Goal: Check status: Check status

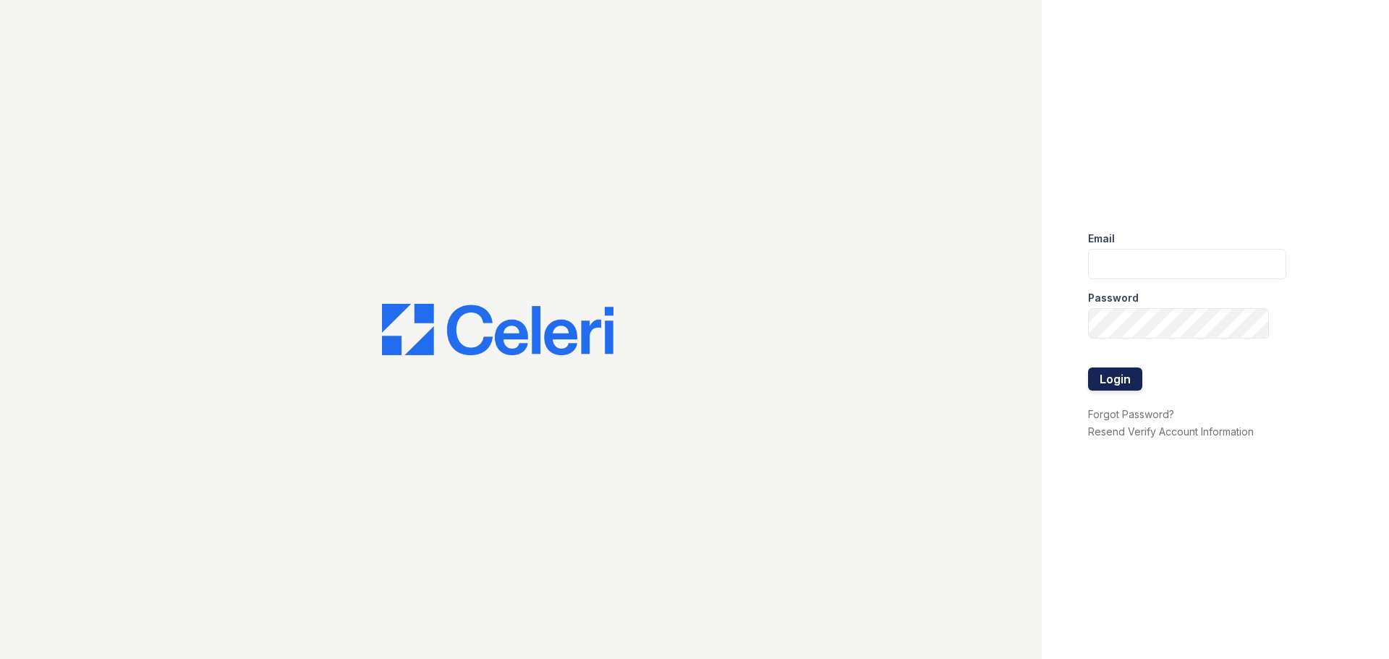
type input "[EMAIL_ADDRESS][DOMAIN_NAME]"
click at [1116, 379] on button "Login" at bounding box center [1115, 378] width 54 height 23
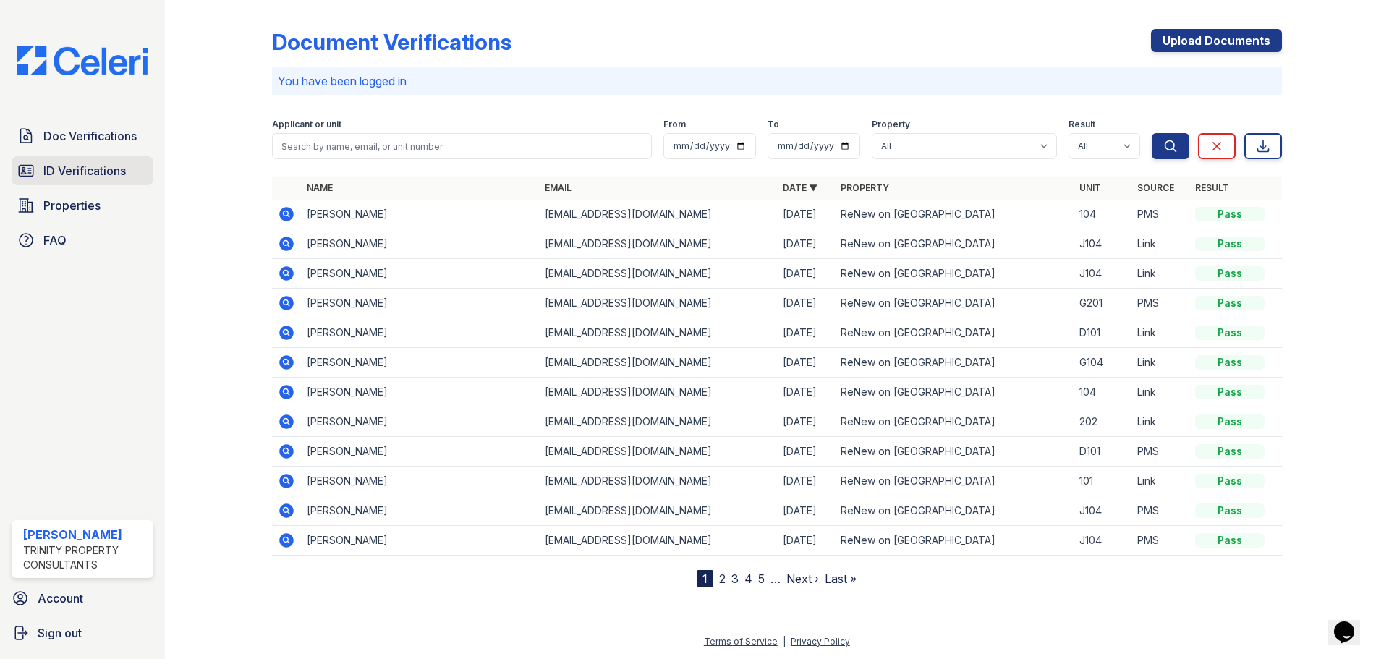
click at [94, 174] on span "ID Verifications" at bounding box center [84, 170] width 82 height 17
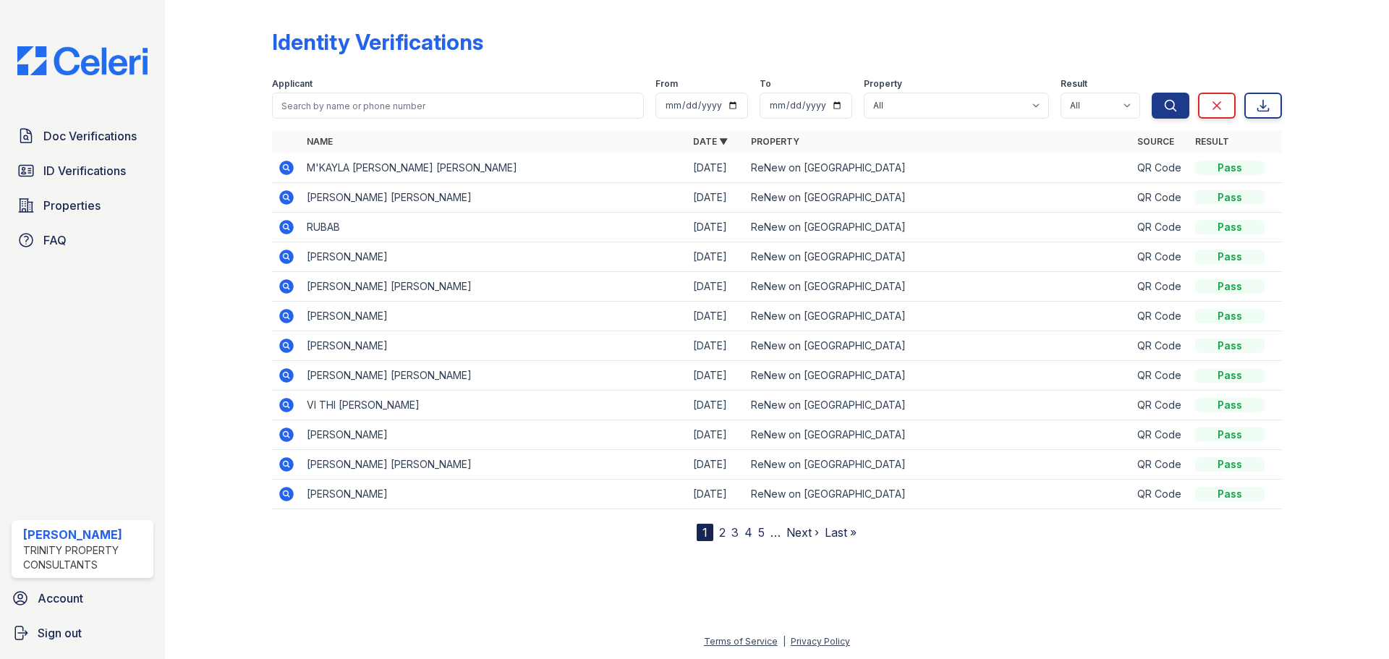
click at [286, 347] on icon at bounding box center [286, 345] width 17 height 17
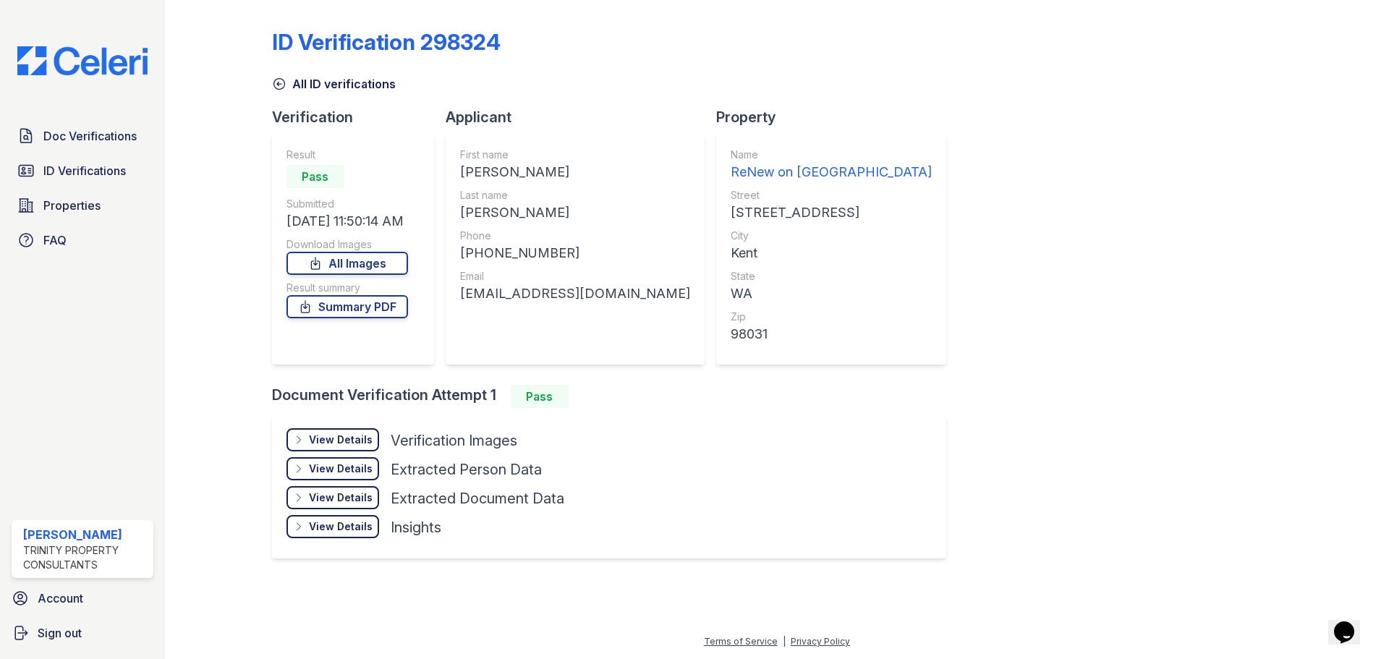
click at [331, 441] on div "View Details" at bounding box center [341, 439] width 64 height 14
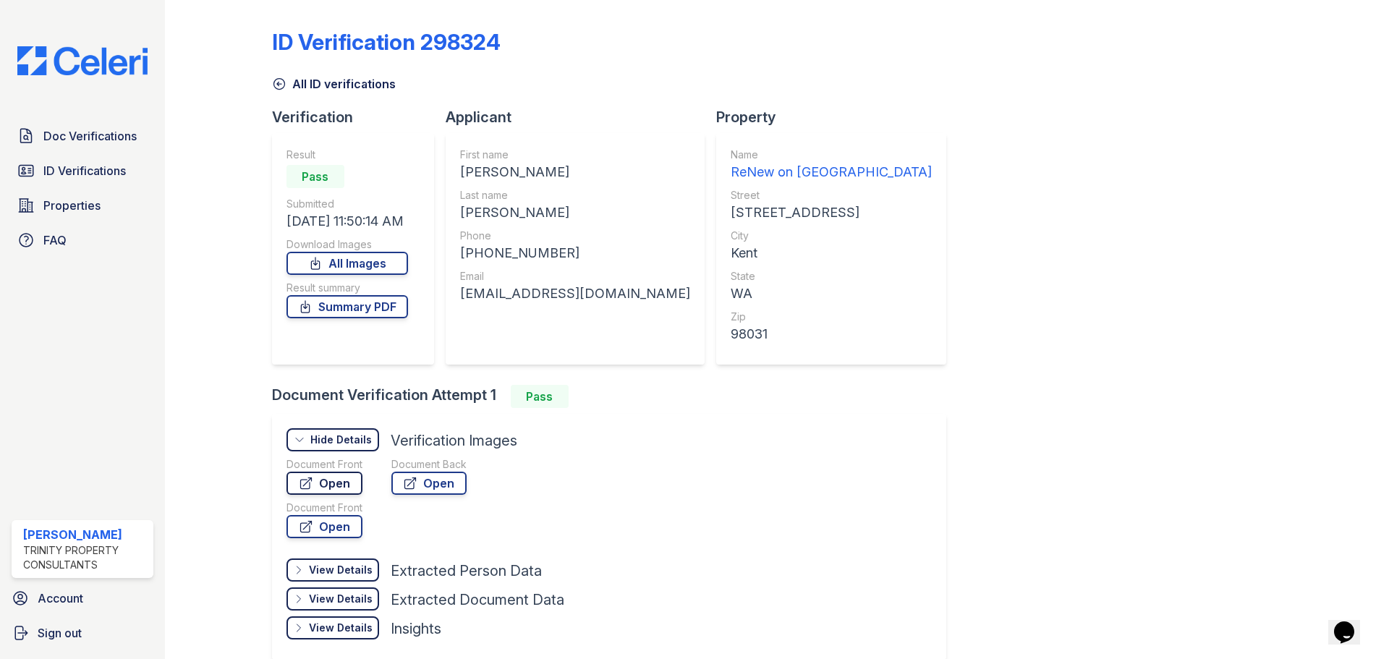
click at [310, 490] on link "Open" at bounding box center [324, 483] width 76 height 23
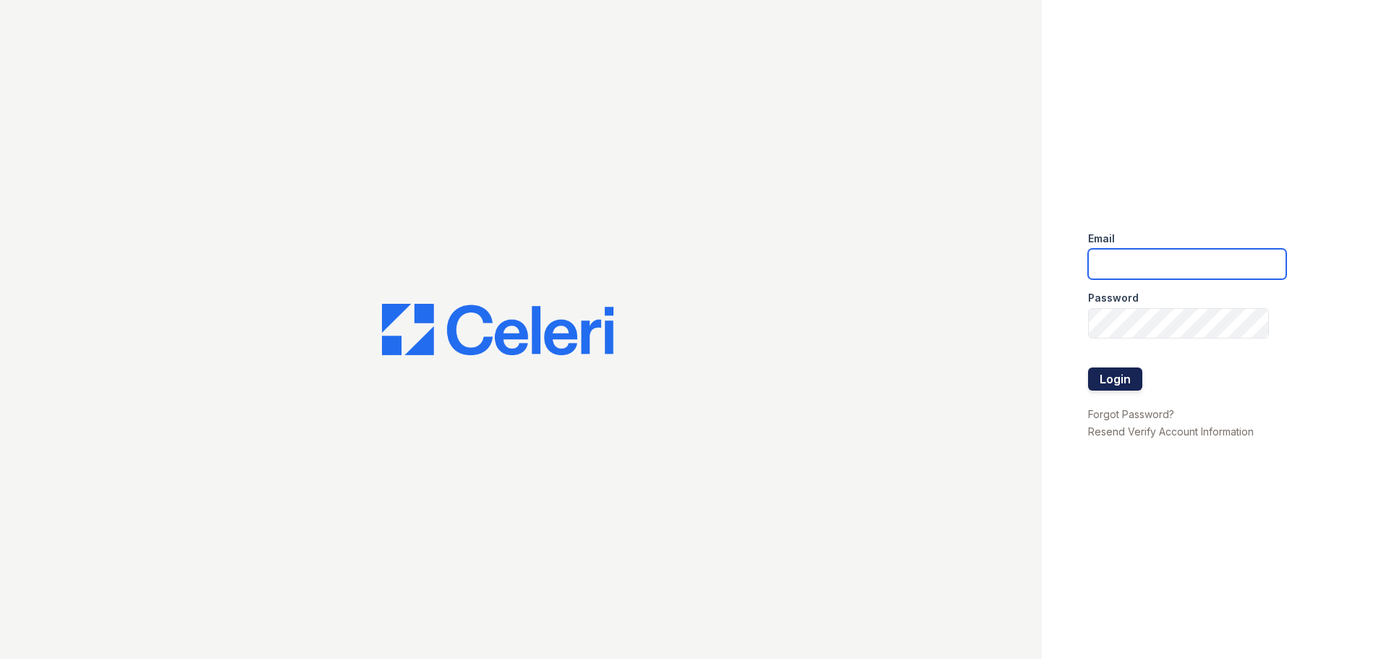
type input "[EMAIL_ADDRESS][DOMAIN_NAME]"
click at [1117, 383] on button "Login" at bounding box center [1115, 378] width 54 height 23
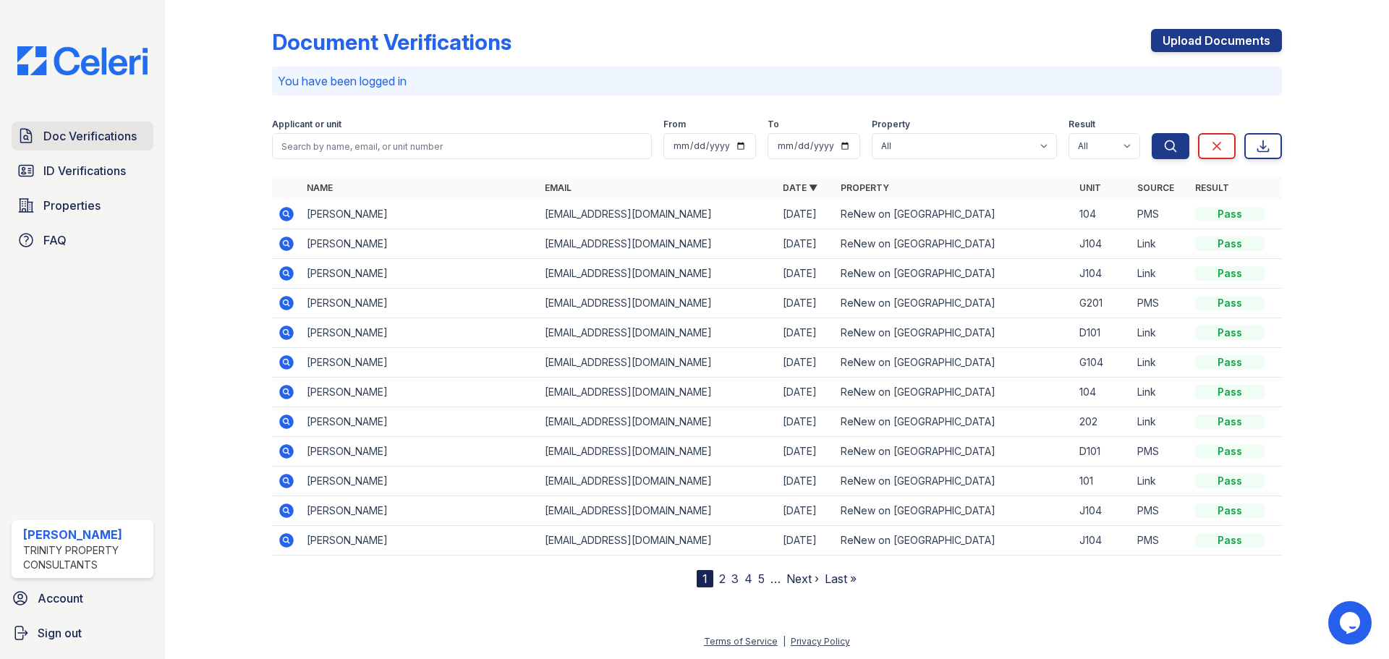
click at [74, 132] on span "Doc Verifications" at bounding box center [89, 135] width 93 height 17
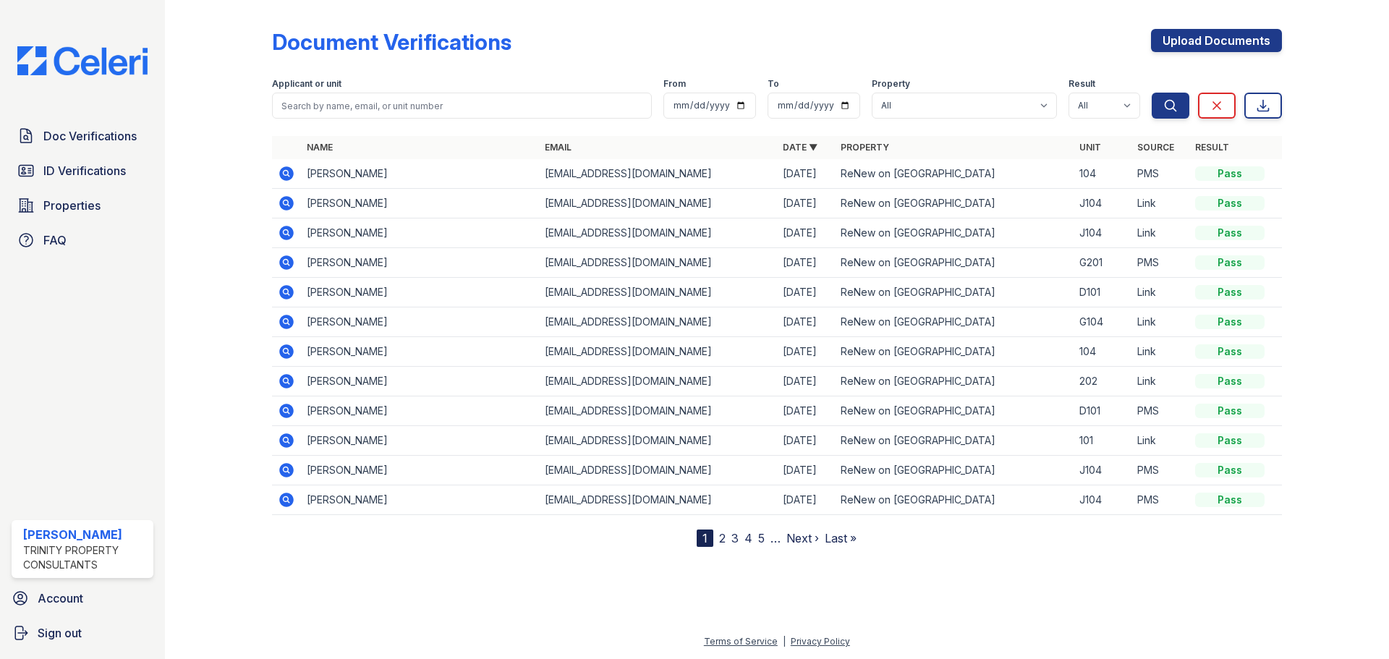
click at [289, 169] on icon at bounding box center [286, 173] width 14 height 14
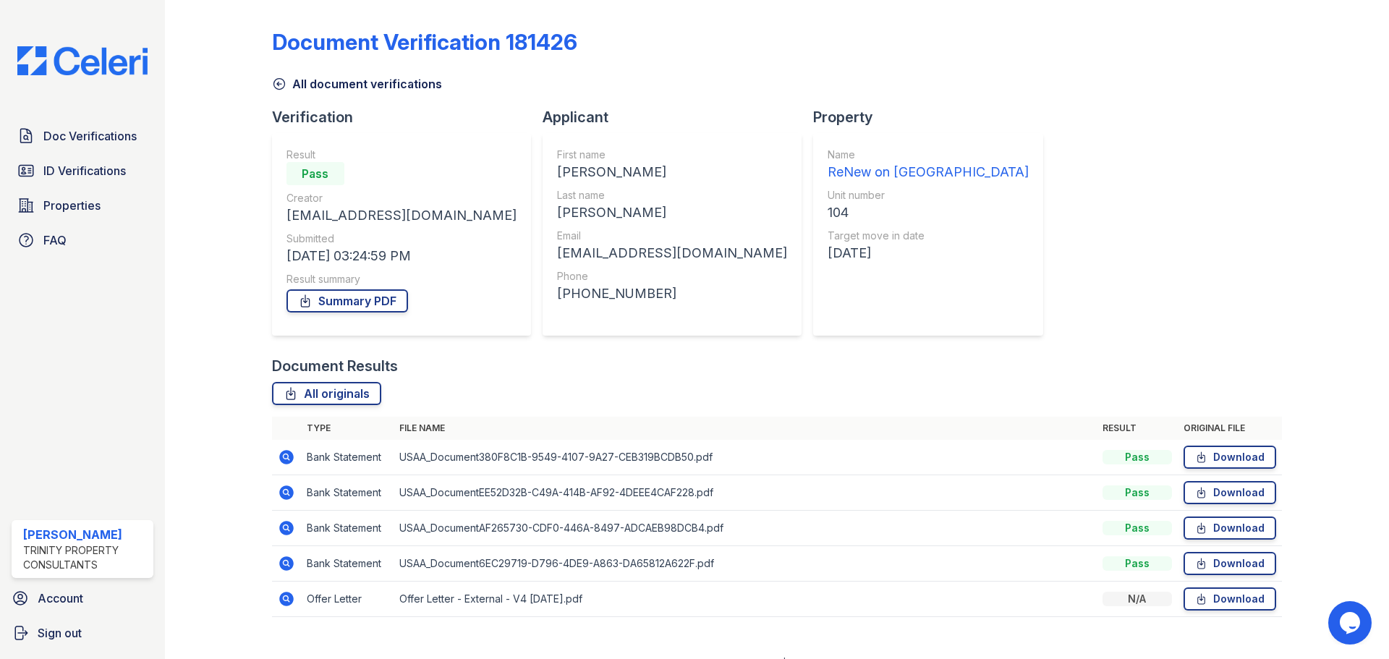
scroll to position [22, 0]
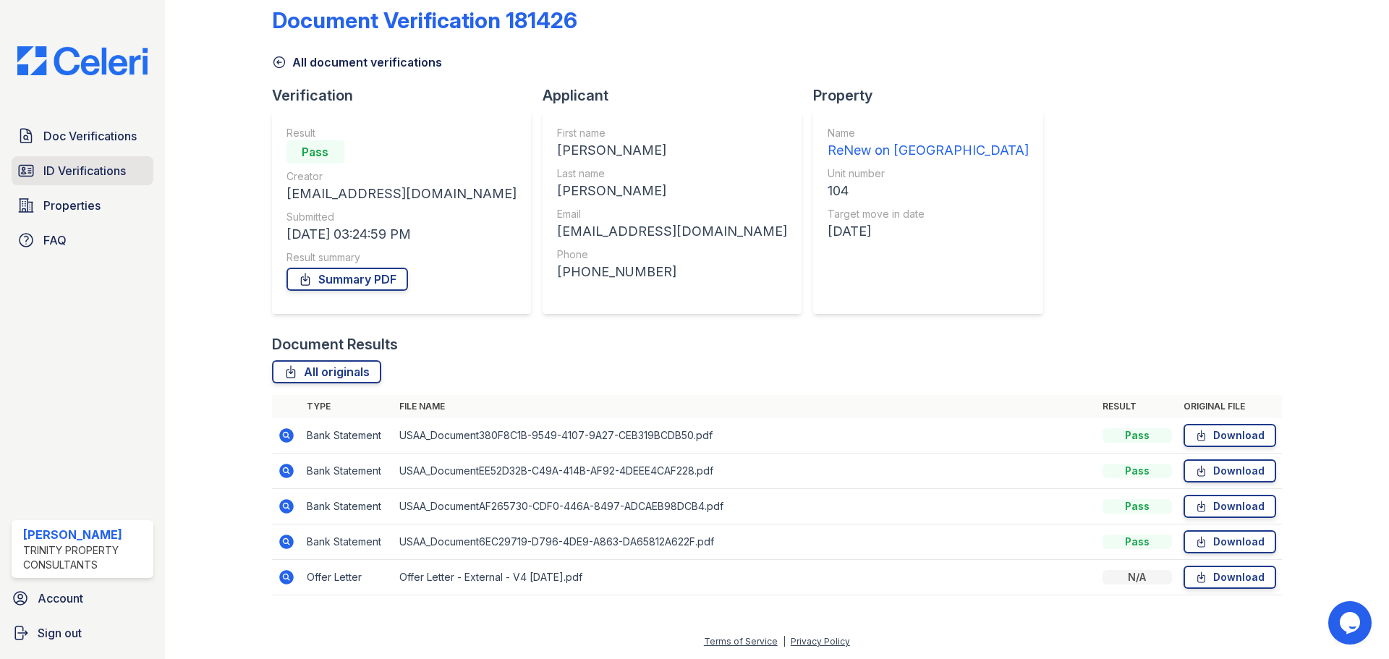
click at [66, 162] on span "ID Verifications" at bounding box center [84, 170] width 82 height 17
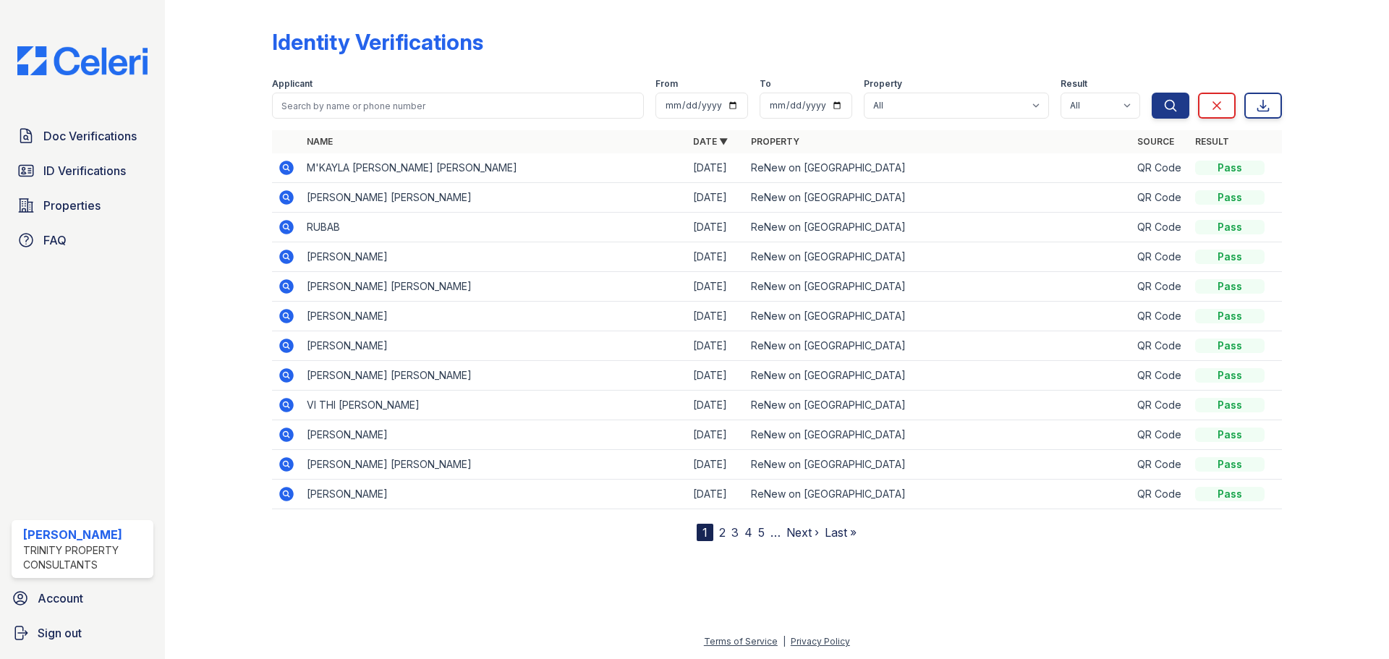
click at [67, 166] on span "ID Verifications" at bounding box center [84, 170] width 82 height 17
click at [287, 346] on icon at bounding box center [286, 345] width 17 height 17
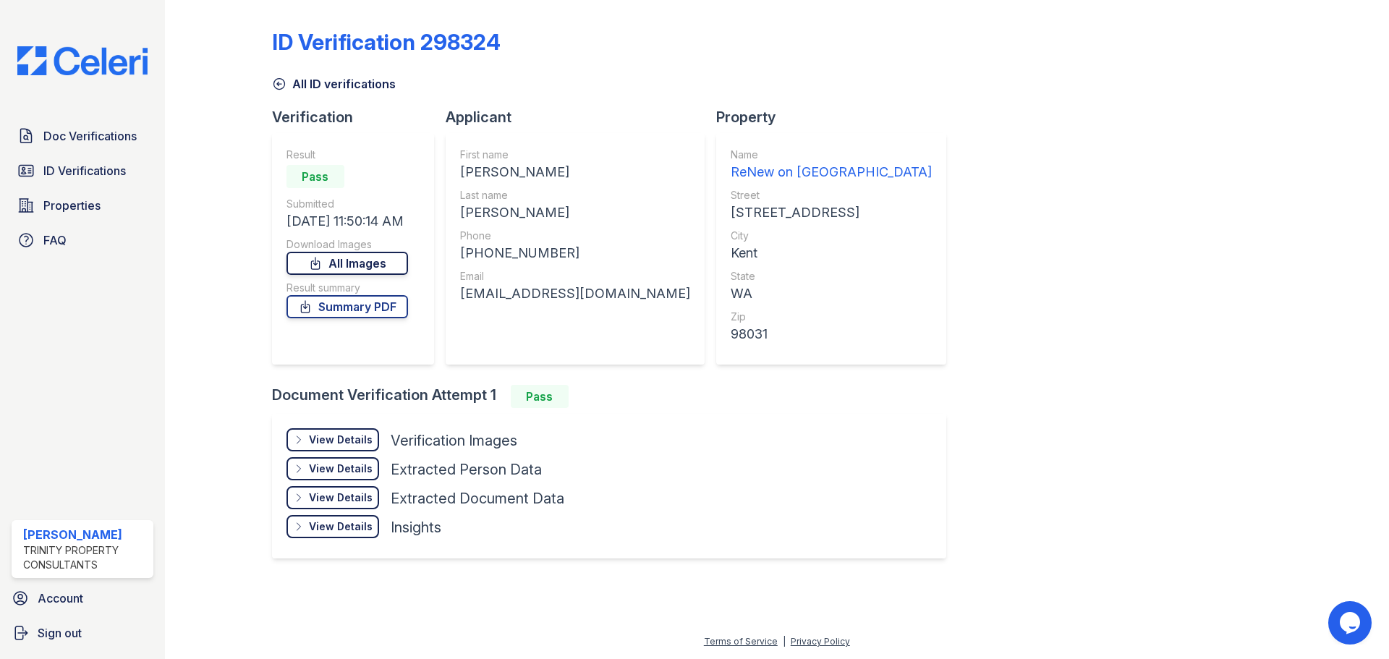
click at [317, 263] on icon at bounding box center [315, 263] width 14 height 14
click at [336, 314] on link "Summary PDF" at bounding box center [347, 306] width 122 height 23
click at [335, 310] on link "Summary PDF" at bounding box center [347, 306] width 122 height 23
